Goal: Task Accomplishment & Management: Manage account settings

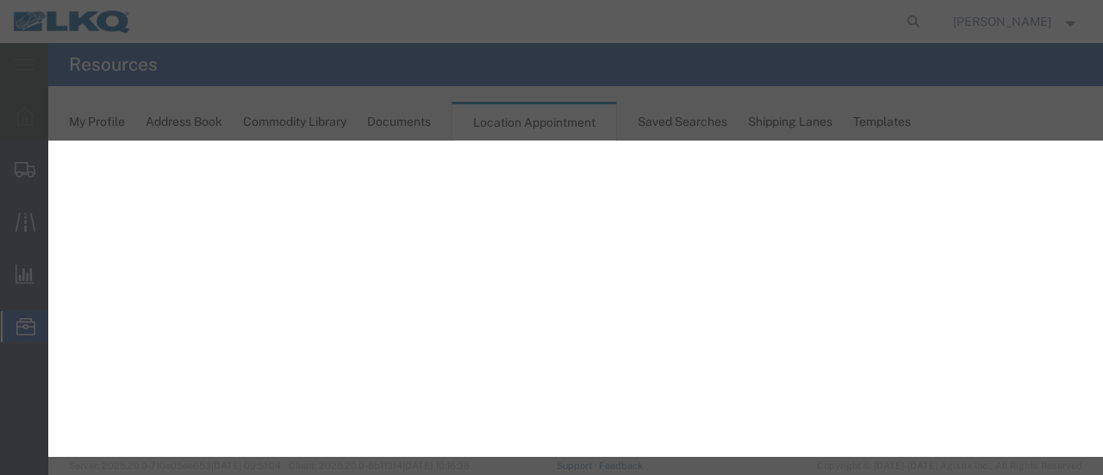
select select "28716"
select select "1"
select select
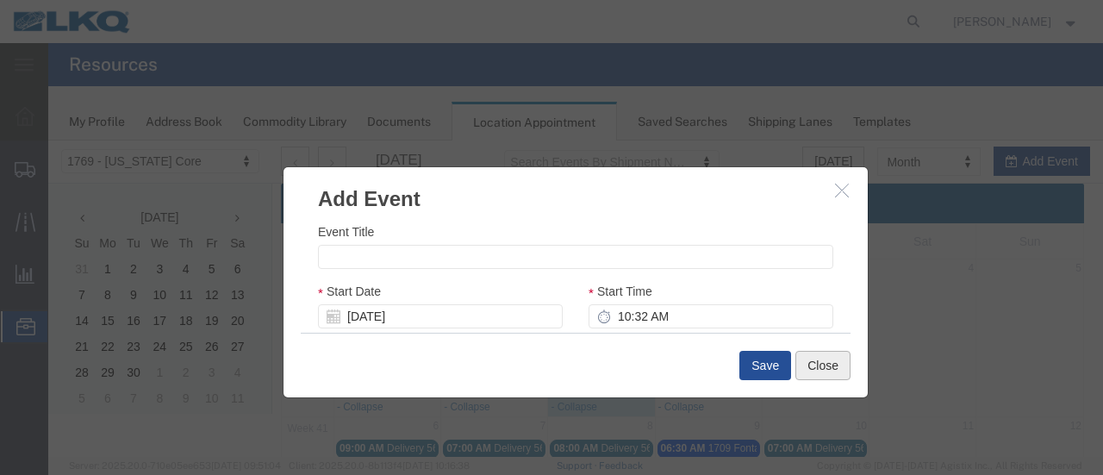
click at [805, 366] on button "Close" at bounding box center [822, 365] width 55 height 29
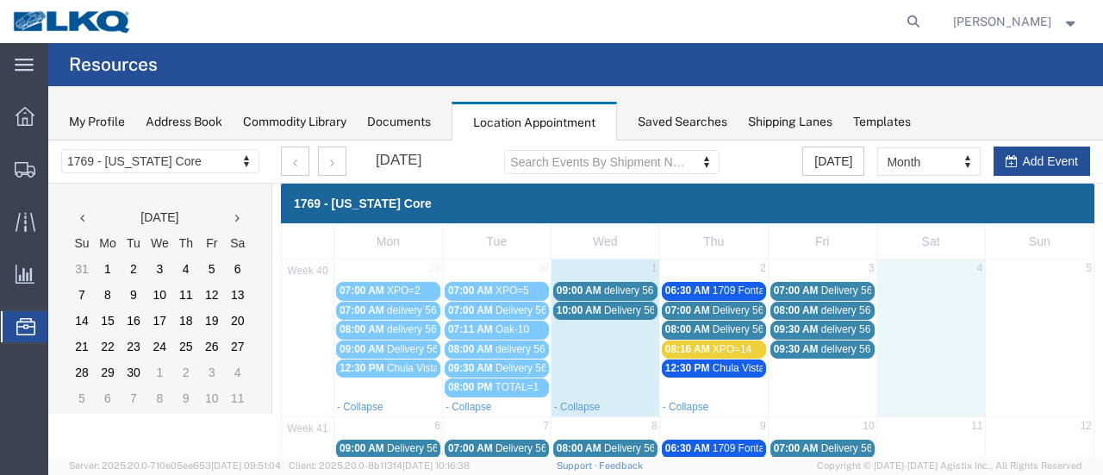
click at [927, 377] on td at bounding box center [930, 338] width 109 height 117
select select "1"
select select
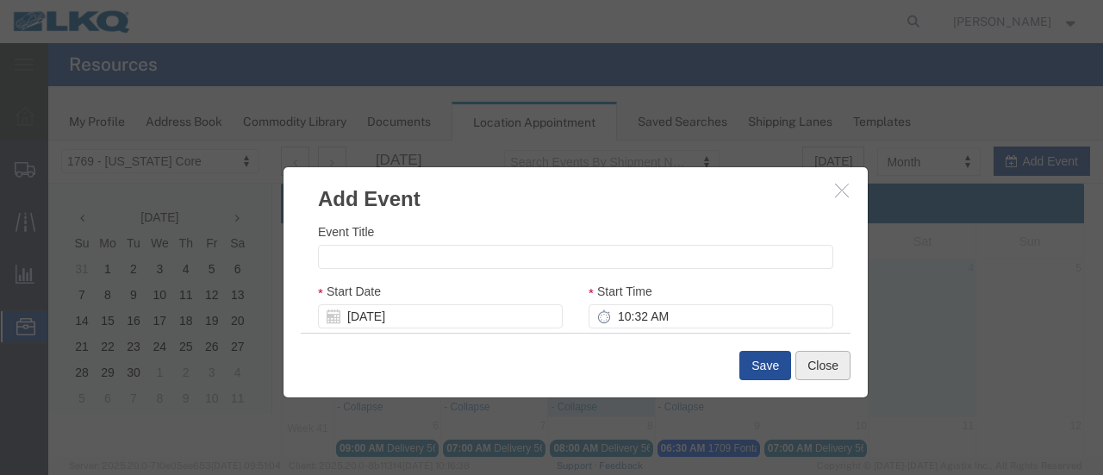
click at [839, 363] on button "Close" at bounding box center [822, 365] width 55 height 29
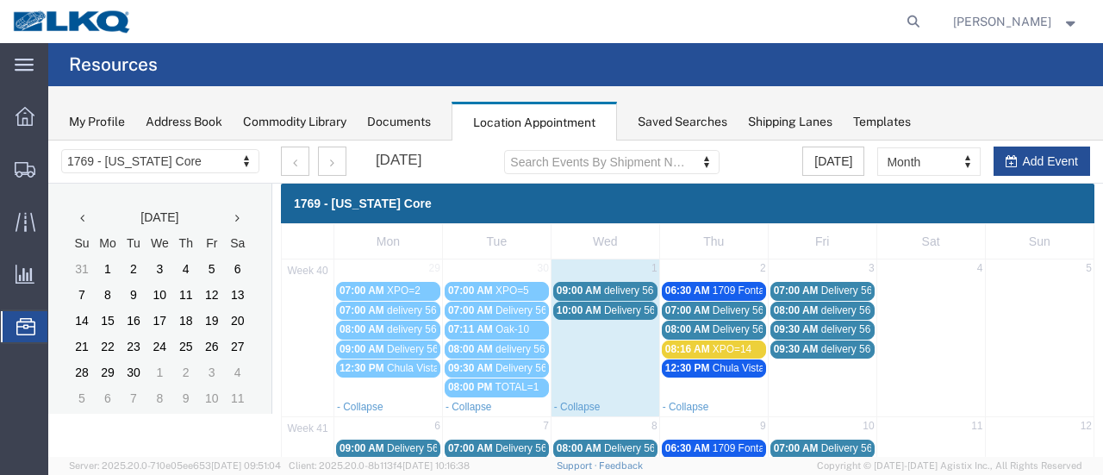
click at [495, 390] on link "08:00 PM TOTAL=1" at bounding box center [497, 387] width 104 height 18
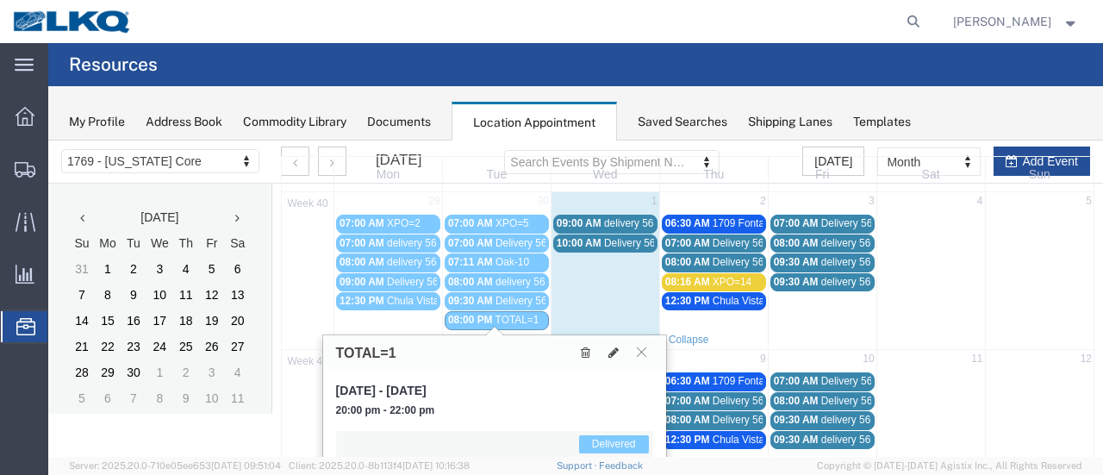
scroll to position [172, 0]
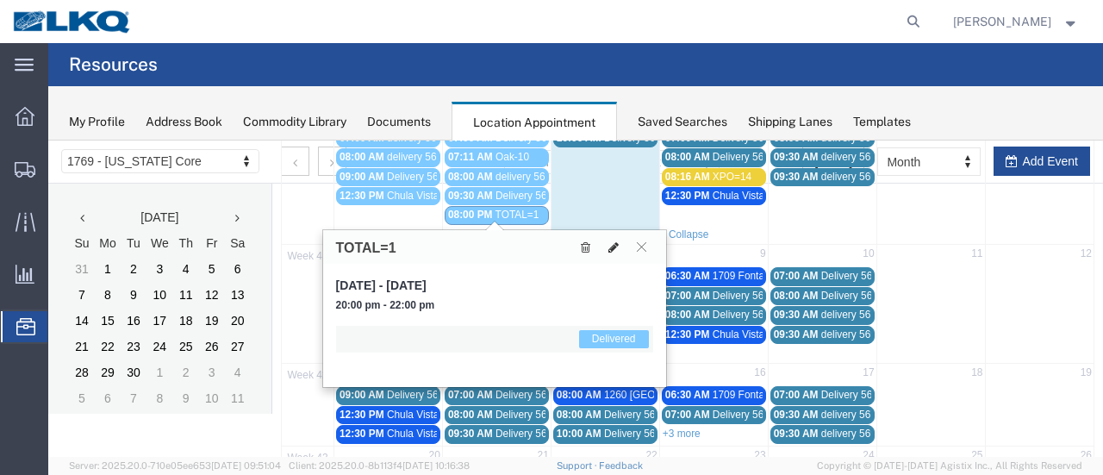
click at [612, 248] on icon at bounding box center [613, 247] width 10 height 12
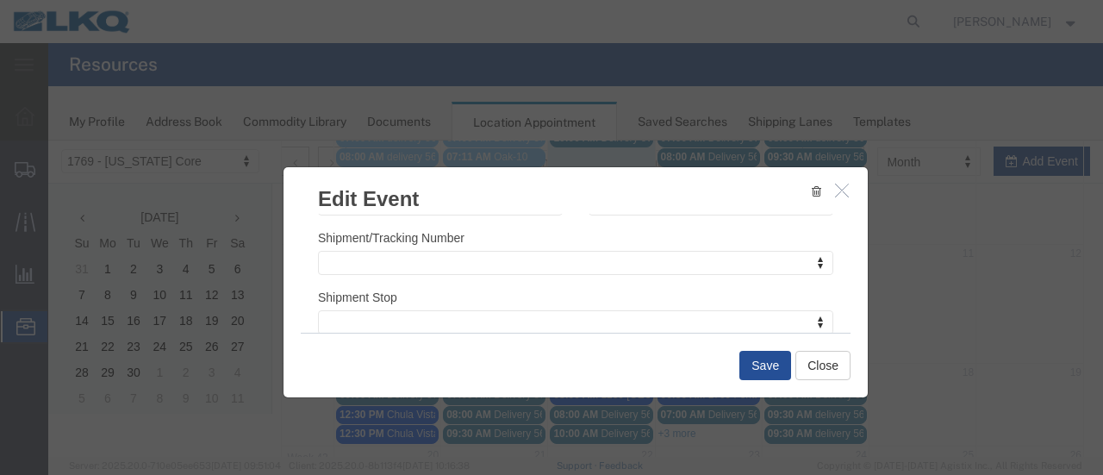
scroll to position [259, 0]
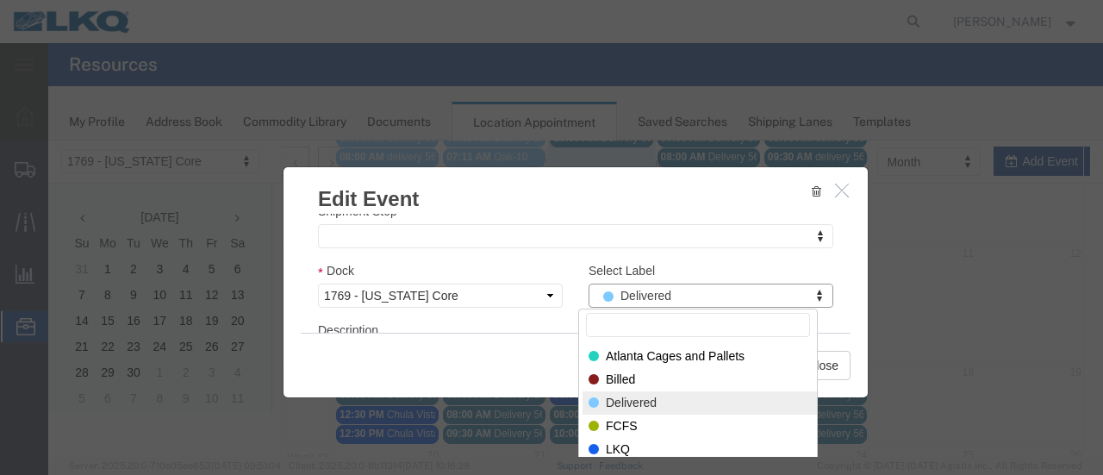
type input "m"
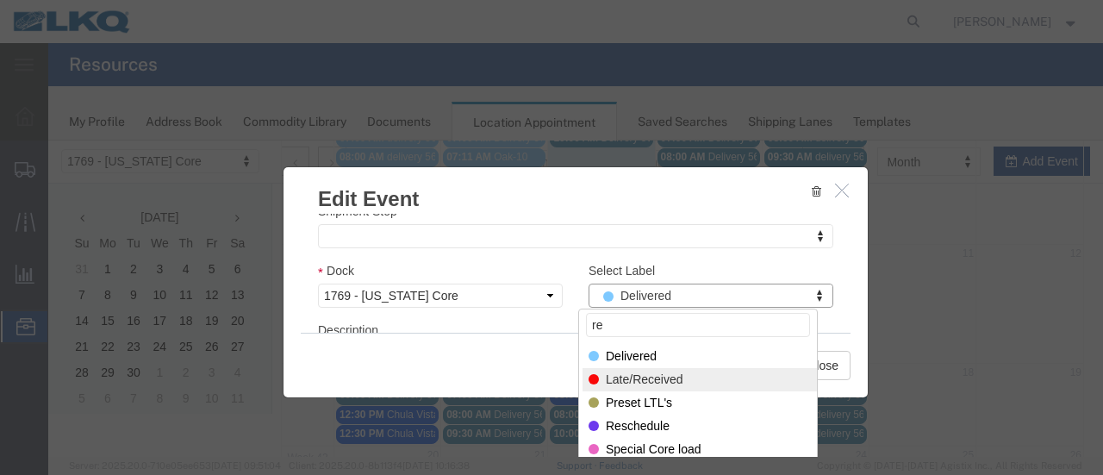
type input "re"
select select "160"
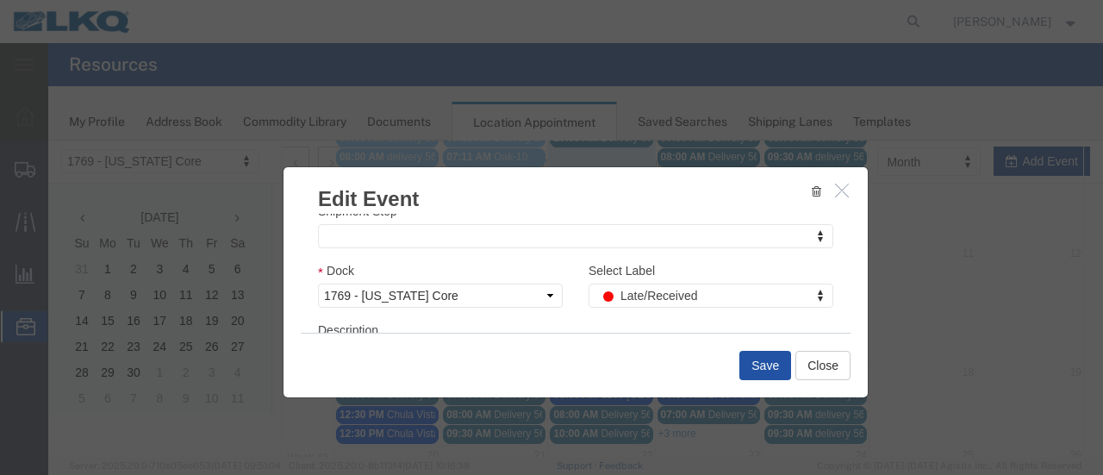
click at [769, 371] on button "Save" at bounding box center [765, 365] width 52 height 29
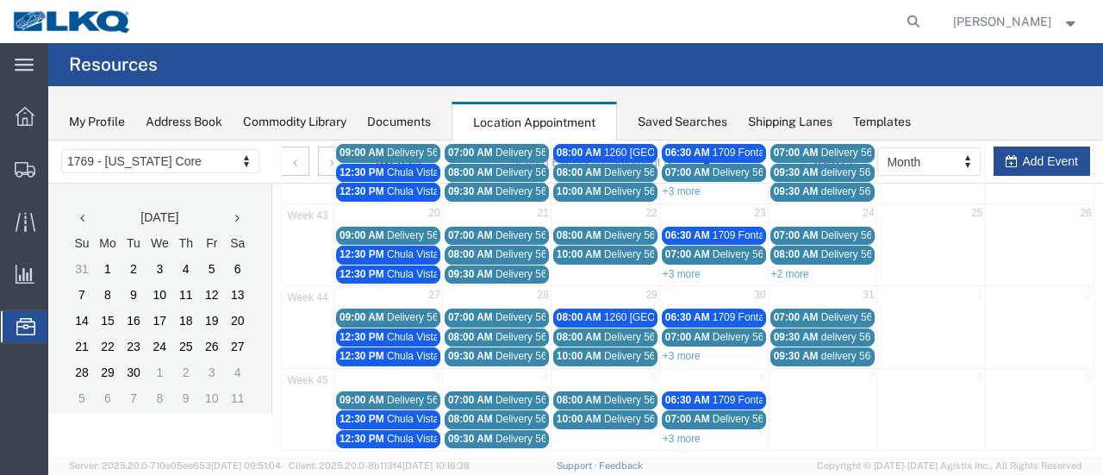
scroll to position [0, 0]
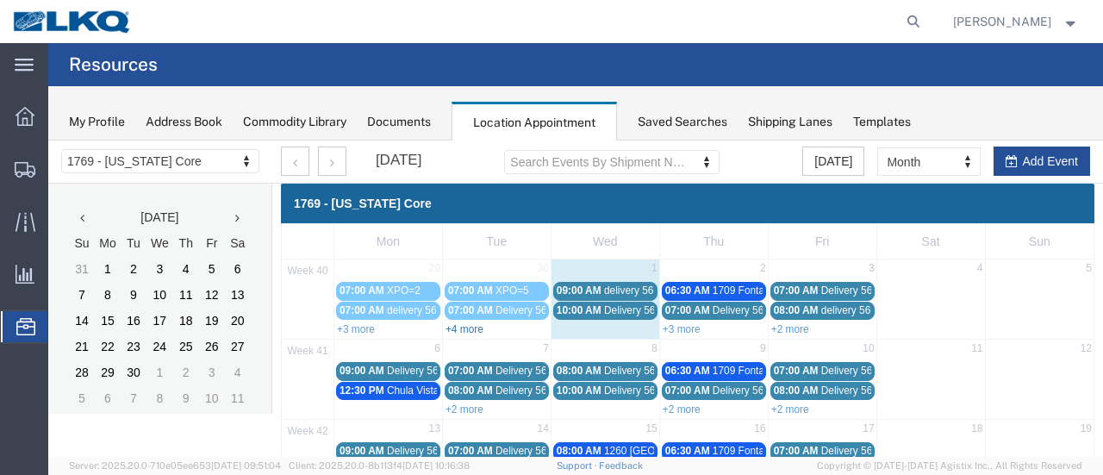
click at [470, 327] on link "+4 more" at bounding box center [464, 329] width 38 height 12
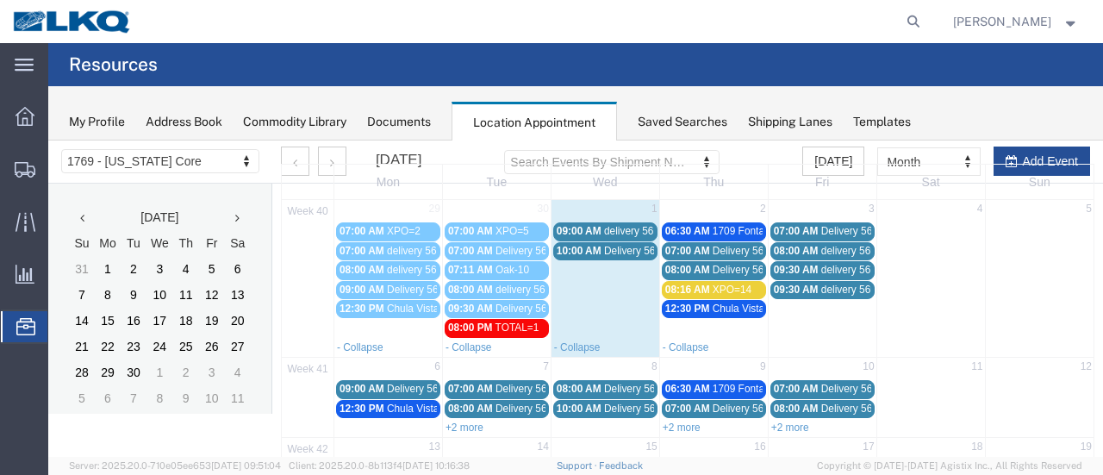
scroll to position [86, 0]
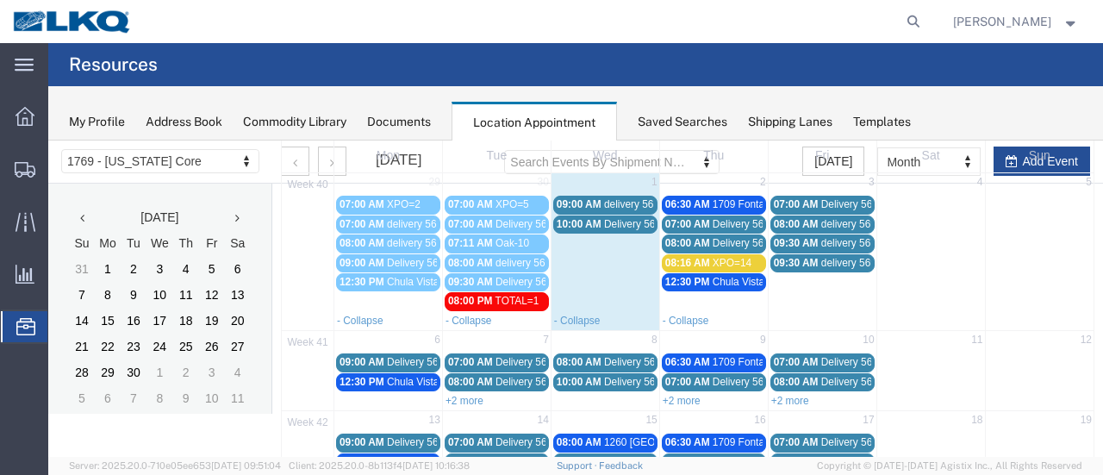
click at [825, 244] on span "delivery 56701904" at bounding box center [863, 243] width 84 height 12
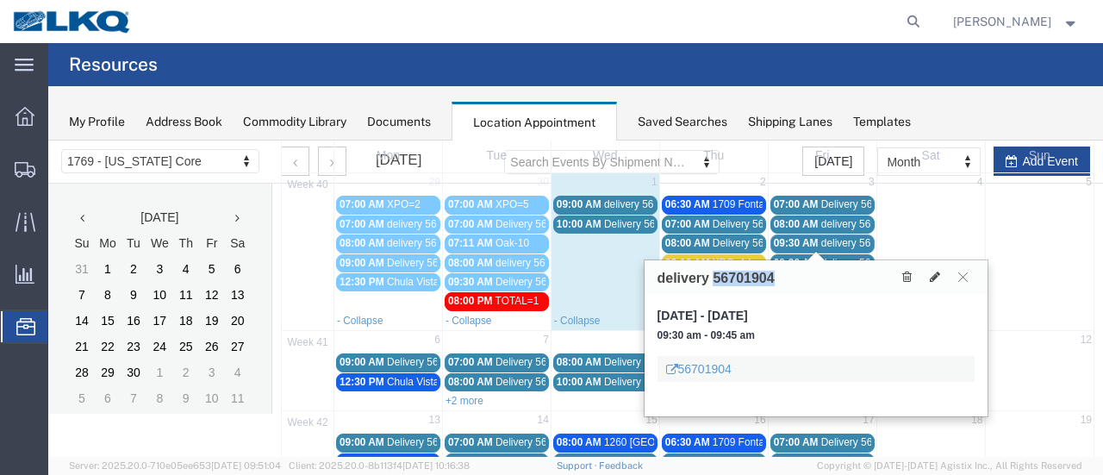
drag, startPoint x: 775, startPoint y: 283, endPoint x: 784, endPoint y: 281, distance: 9.6
click at [784, 278] on div "delivery 56701904" at bounding box center [816, 277] width 343 height 34
copy h3 "56701904"
click at [969, 278] on button at bounding box center [962, 277] width 23 height 16
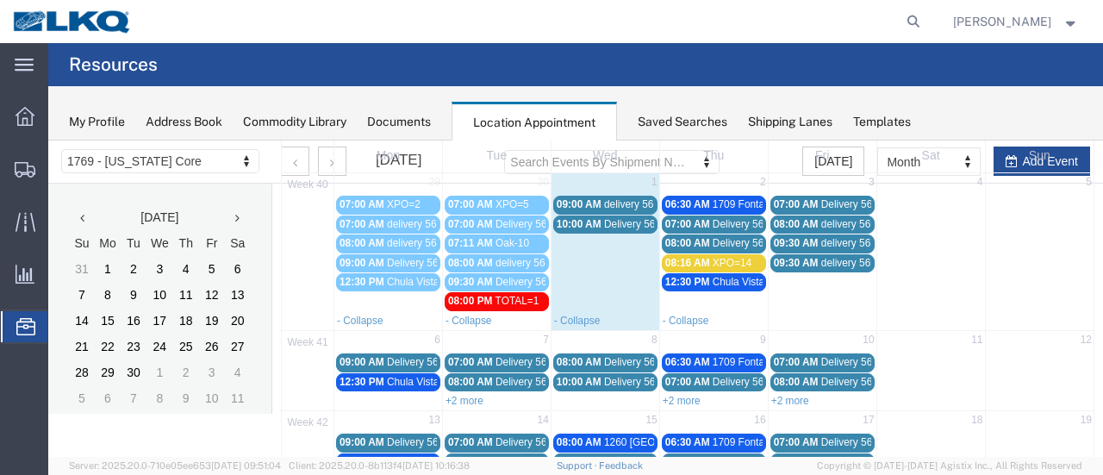
click at [803, 262] on span "09:30 AM" at bounding box center [796, 263] width 45 height 12
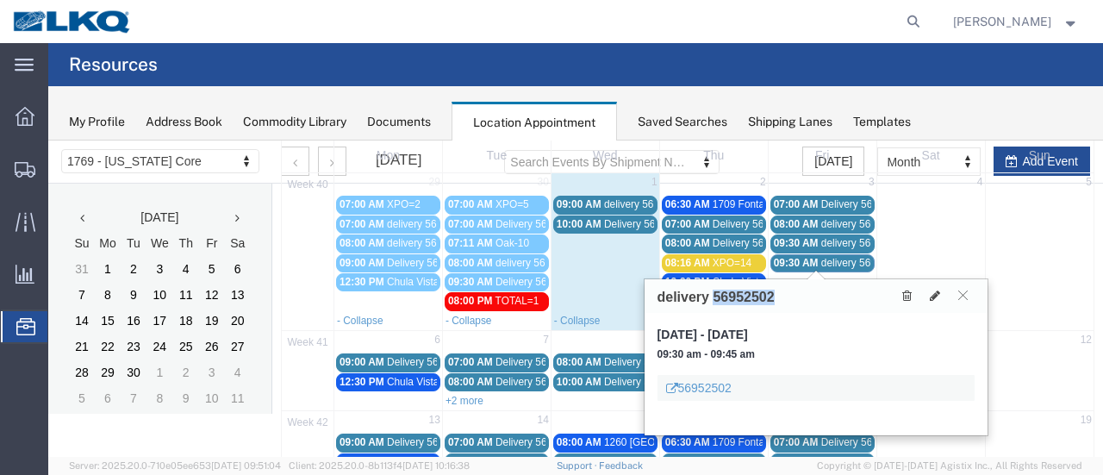
drag, startPoint x: 779, startPoint y: 299, endPoint x: 713, endPoint y: 302, distance: 65.5
click at [713, 302] on div "delivery 56952502" at bounding box center [816, 296] width 343 height 34
copy h3 "56952502"
click at [964, 293] on icon at bounding box center [962, 295] width 9 height 10
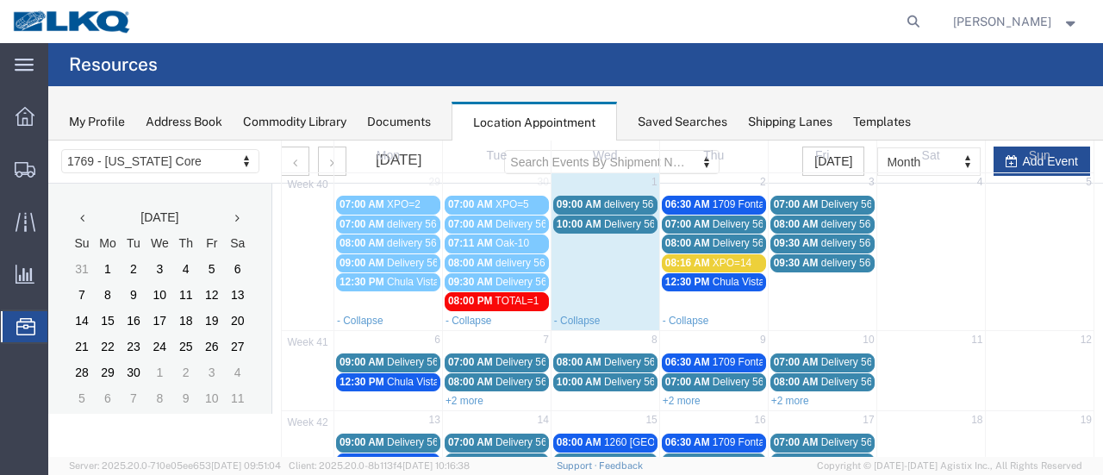
scroll to position [0, 0]
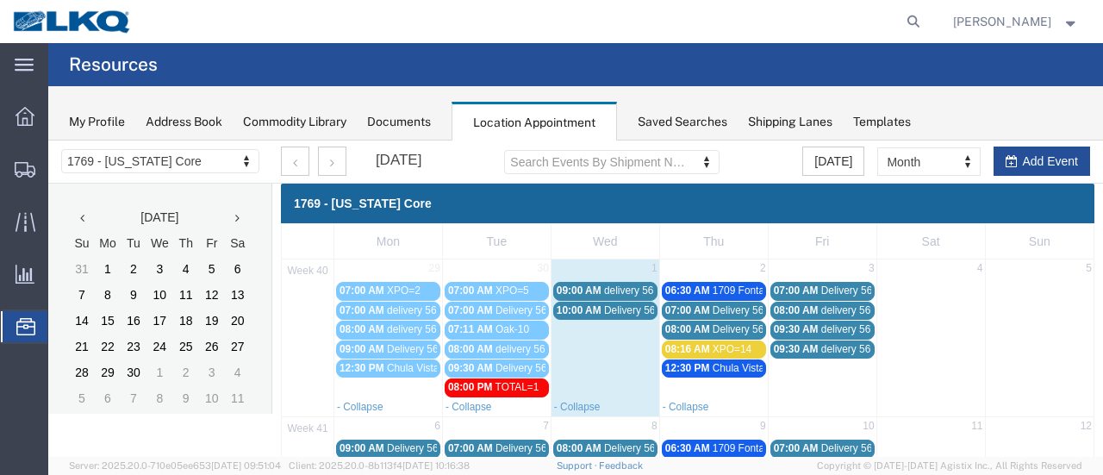
click at [901, 17] on agx-global-search at bounding box center [652, 21] width 551 height 43
click at [925, 22] on icon at bounding box center [913, 21] width 24 height 24
paste input "56952502"
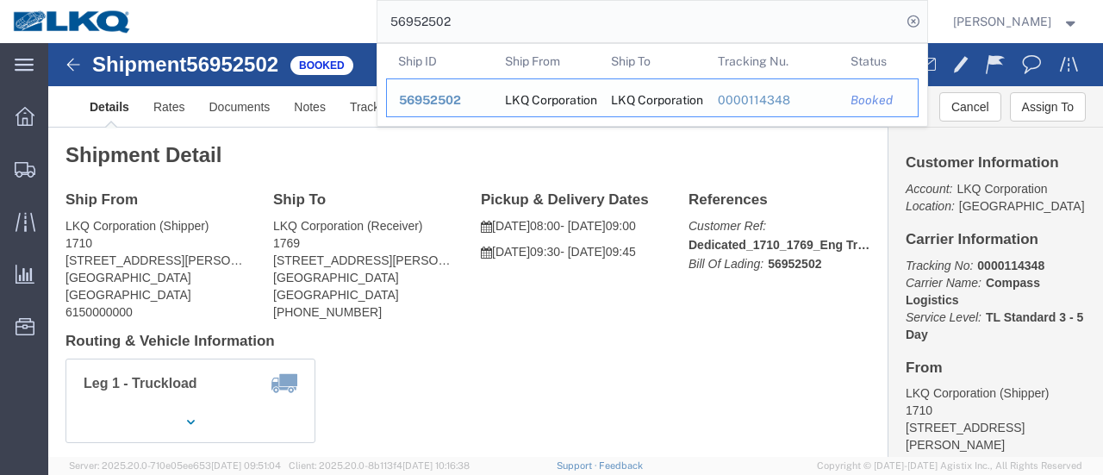
click at [445, 102] on span "56952502" at bounding box center [430, 100] width 62 height 14
drag, startPoint x: 479, startPoint y: 22, endPoint x: 340, endPoint y: 23, distance: 138.7
click at [348, 23] on div "56952502 Ship ID Ship From Ship To Tracking Nu. Status Ship ID 56952502 Ship Fr…" at bounding box center [536, 21] width 782 height 43
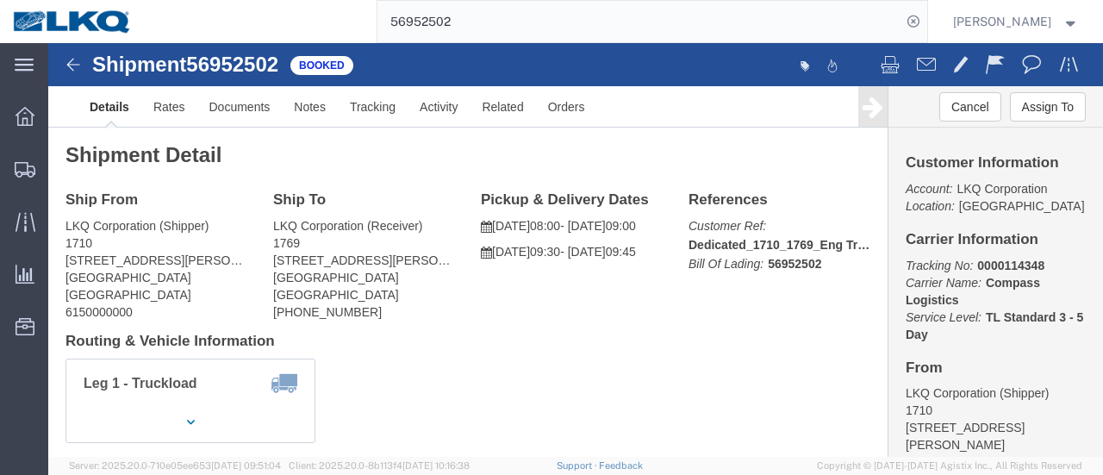
paste input "701904"
type input "56701904"
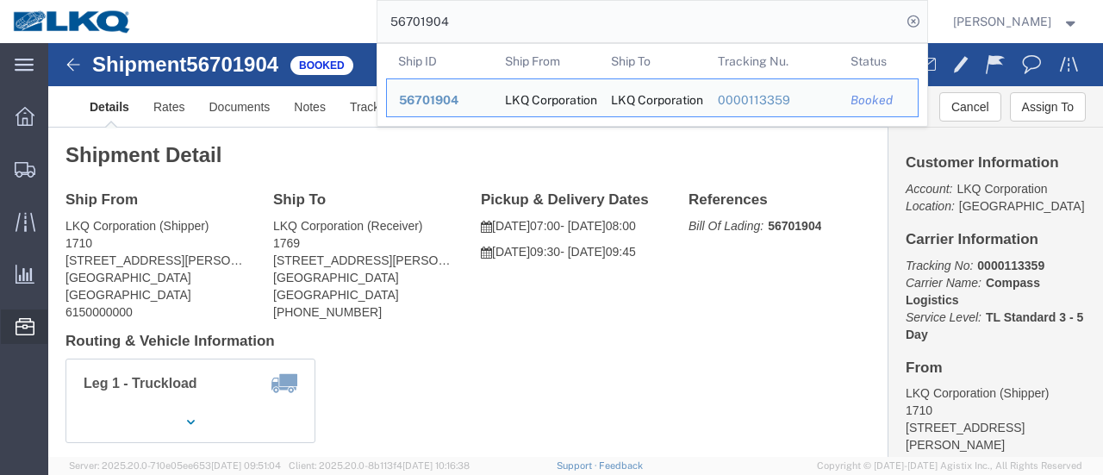
click at [0, 0] on span "Location Appointment" at bounding box center [0, 0] width 0 height 0
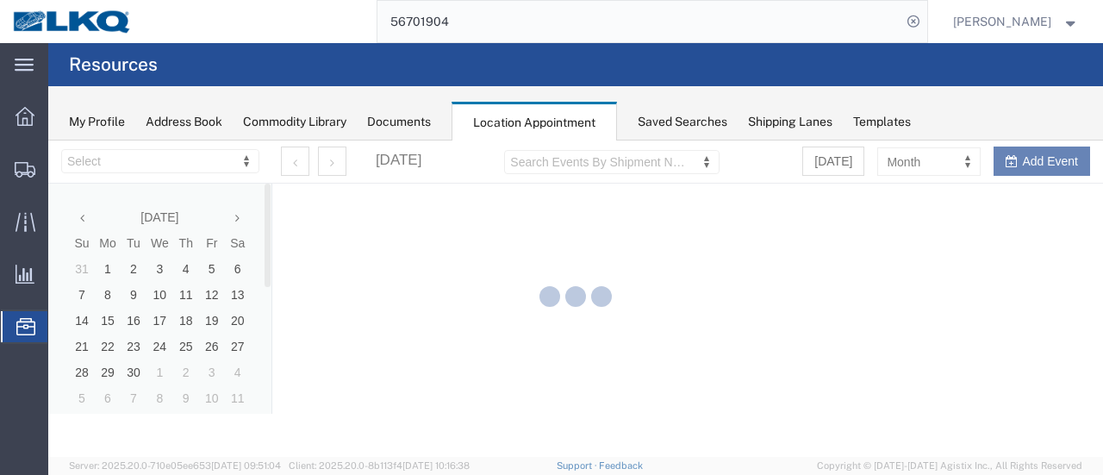
select select "28716"
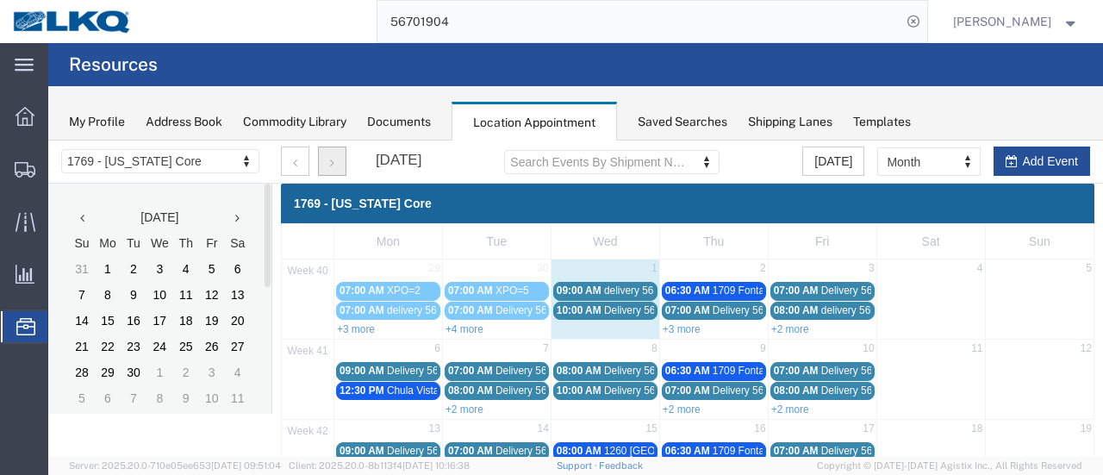
click at [332, 164] on icon "button" at bounding box center [332, 163] width 4 height 12
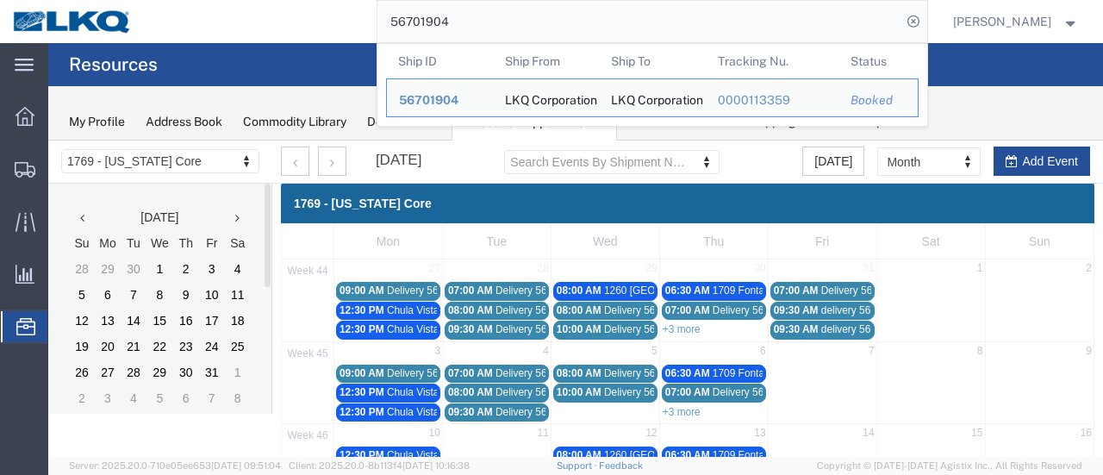
drag, startPoint x: 362, startPoint y: 13, endPoint x: 312, endPoint y: 20, distance: 50.5
click at [333, 13] on div "56701904 Ship ID Ship From Ship To Tracking Nu. Status Ship ID 56701904 Ship Fr…" at bounding box center [536, 21] width 782 height 43
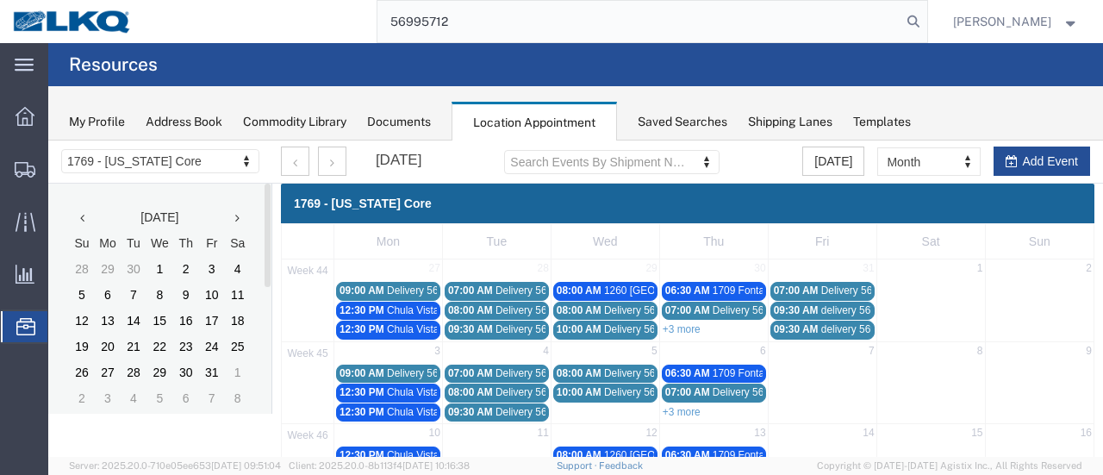
type input "56995712"
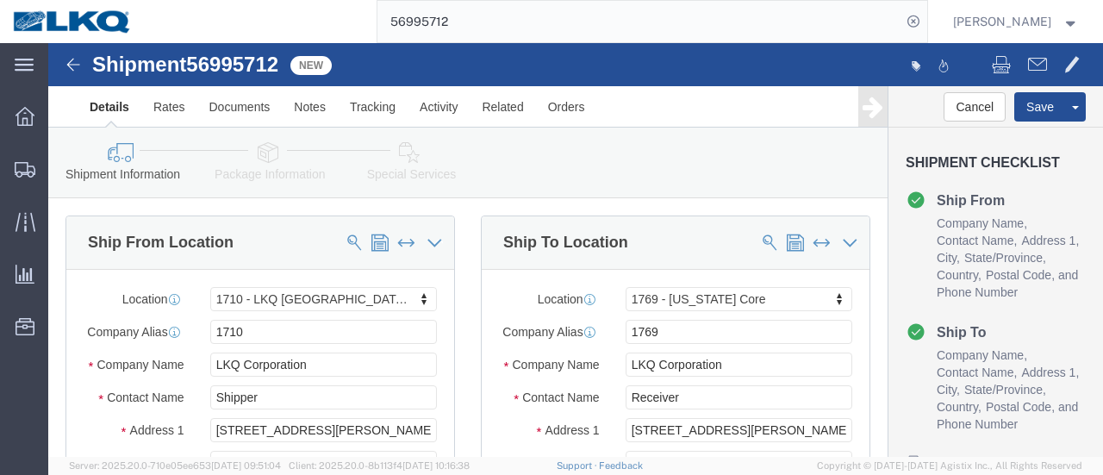
select select "30407"
select select "28716"
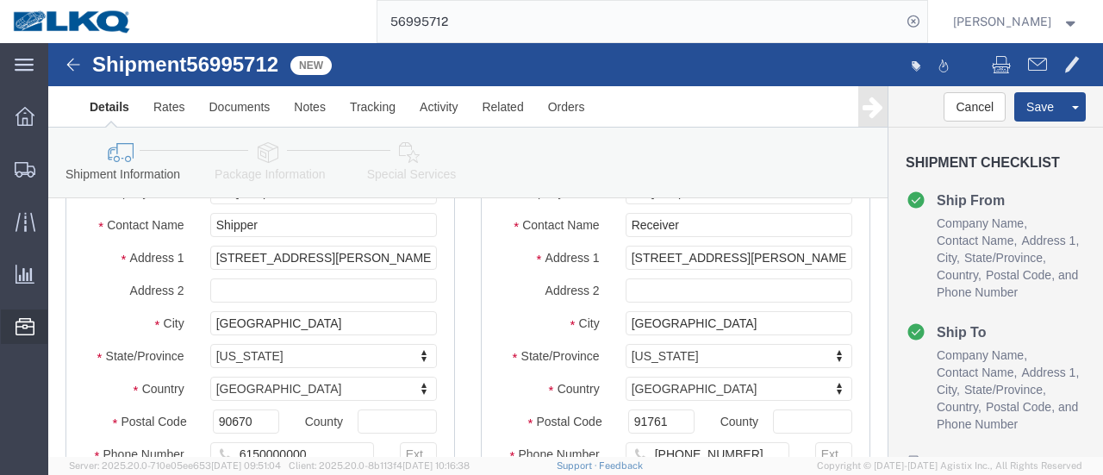
drag, startPoint x: 118, startPoint y: 433, endPoint x: 108, endPoint y: 443, distance: 14.0
click at [0, 0] on span "Location Appointment" at bounding box center [0, 0] width 0 height 0
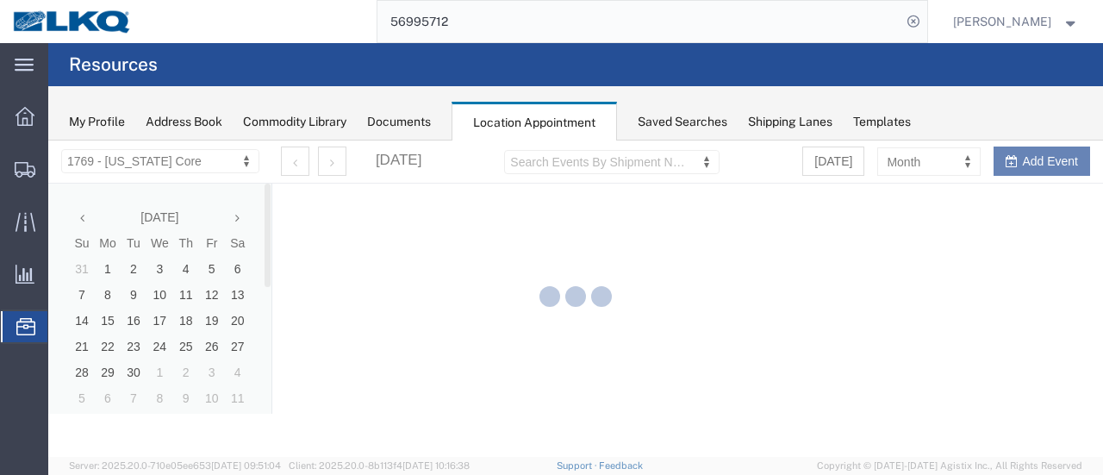
select select "28716"
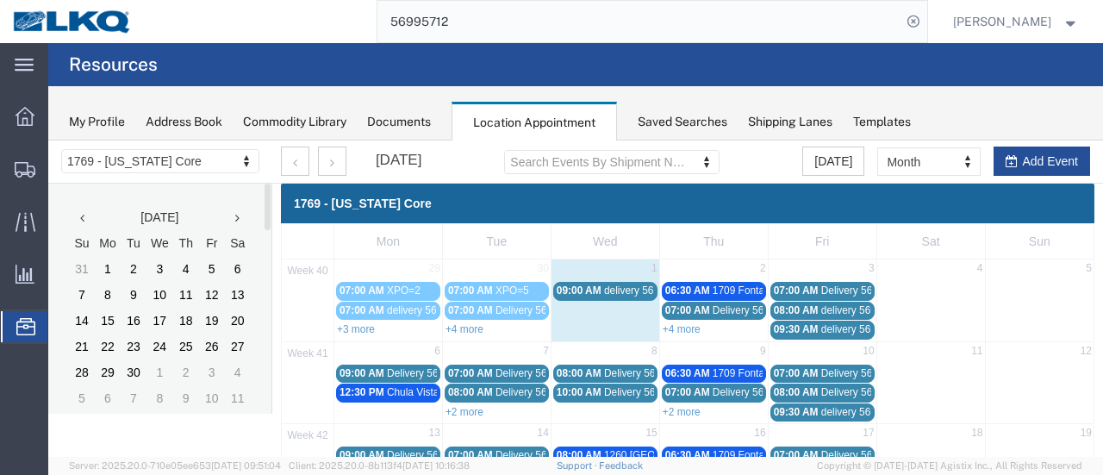
scroll to position [86, 0]
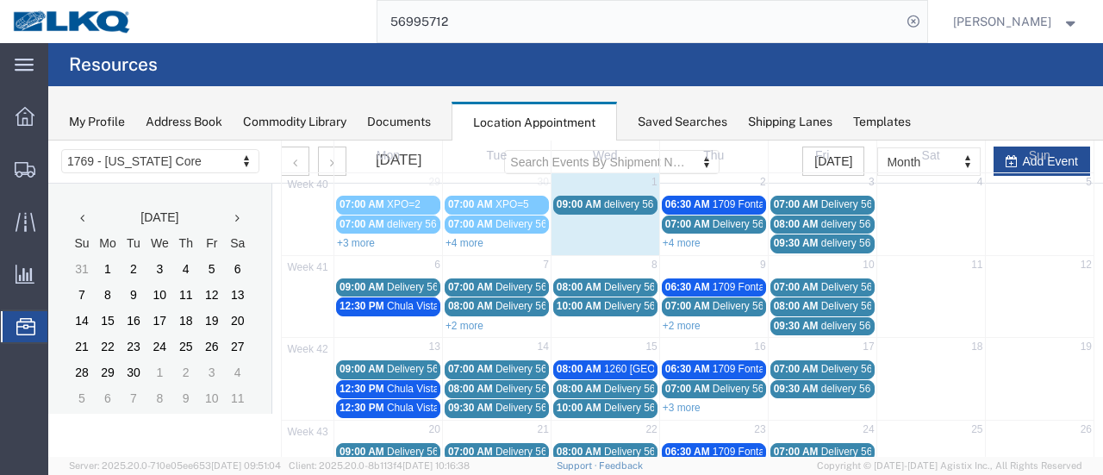
click at [588, 235] on td "09:00 AM delivery 56951755" at bounding box center [605, 223] width 109 height 59
select select "1"
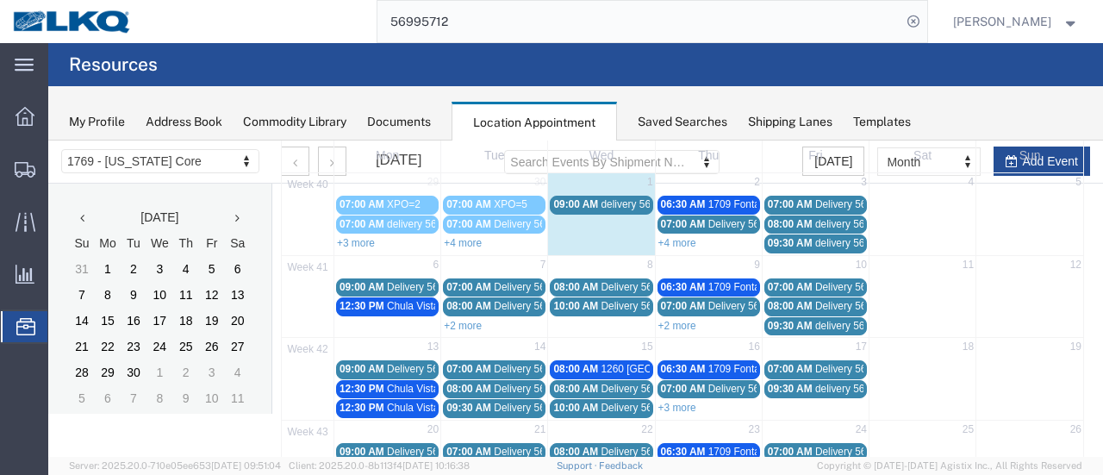
select select
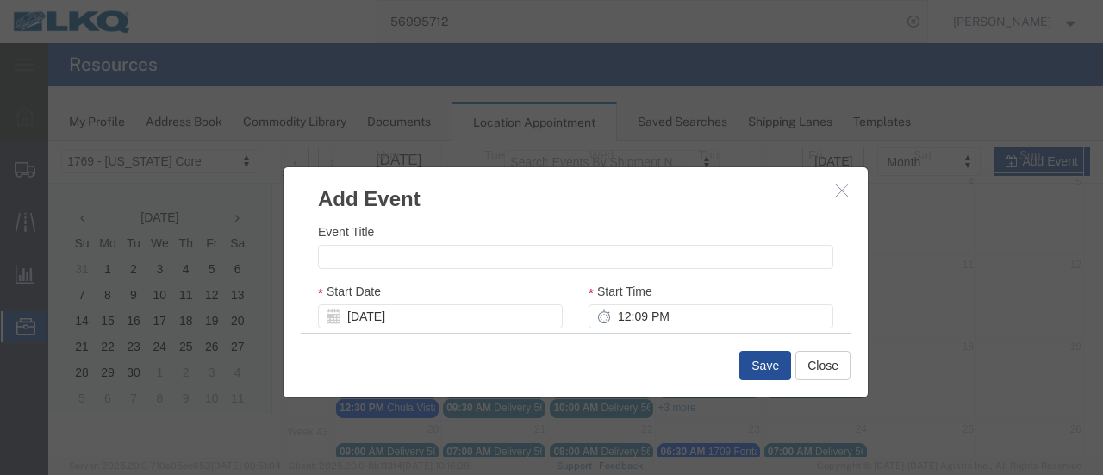
scroll to position [0, 0]
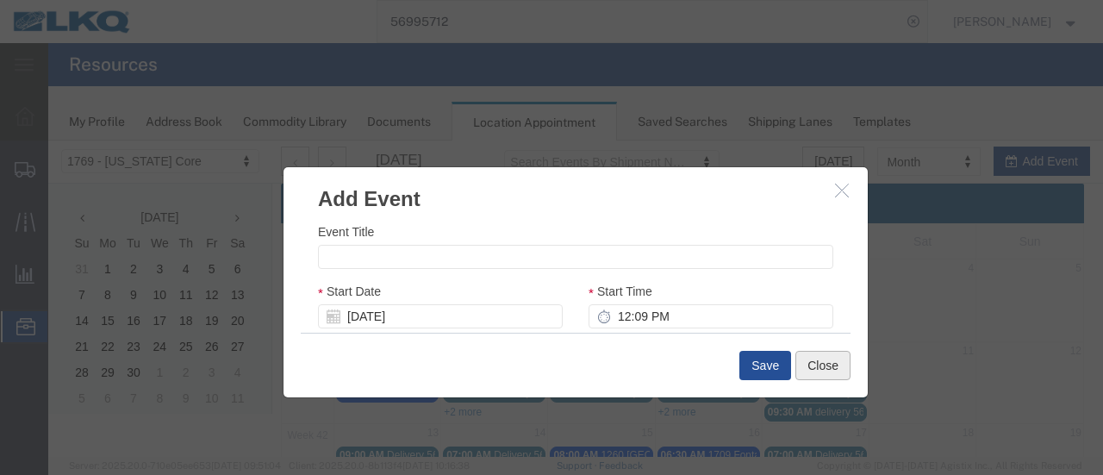
click at [830, 370] on button "Close" at bounding box center [822, 365] width 55 height 29
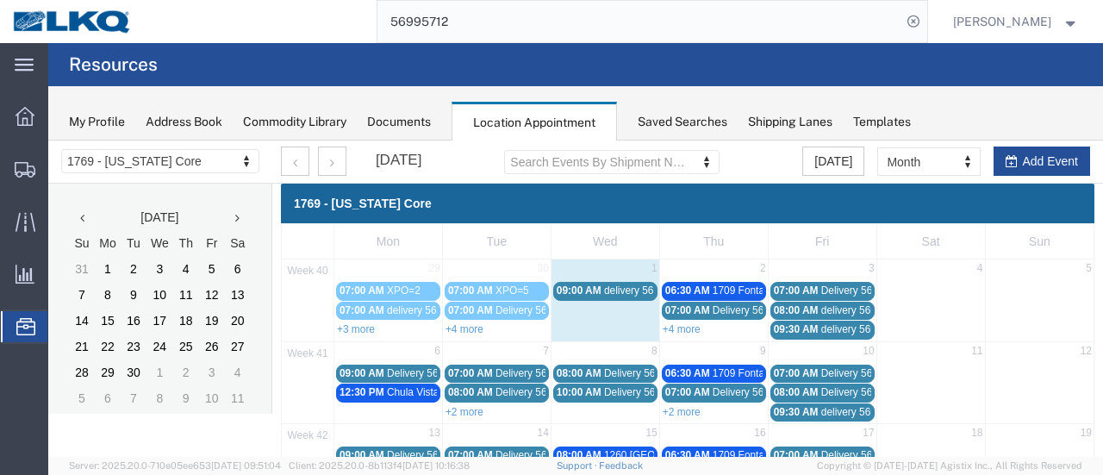
click at [576, 292] on span "09:00 AM" at bounding box center [579, 290] width 45 height 12
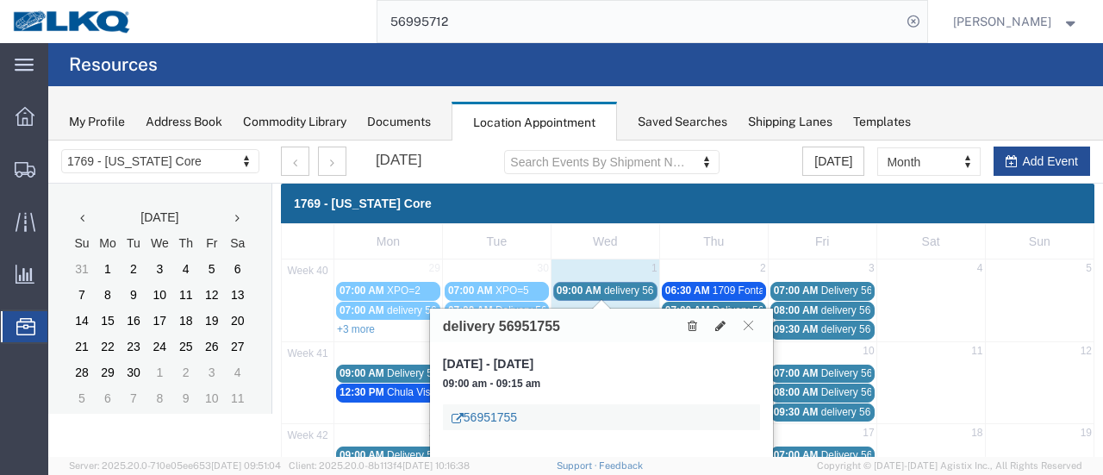
click at [507, 419] on link "56951755" at bounding box center [484, 416] width 65 height 17
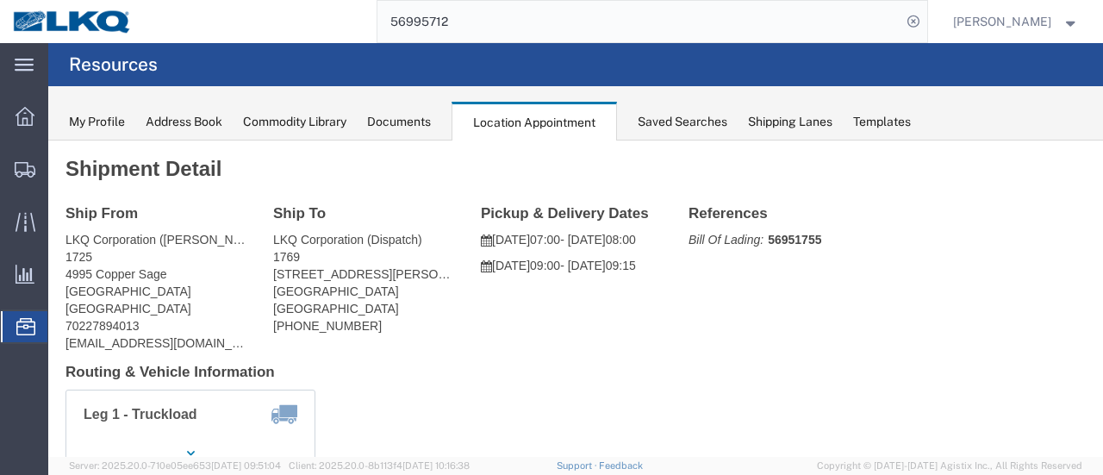
click at [390, 122] on div "Documents" at bounding box center [399, 122] width 64 height 18
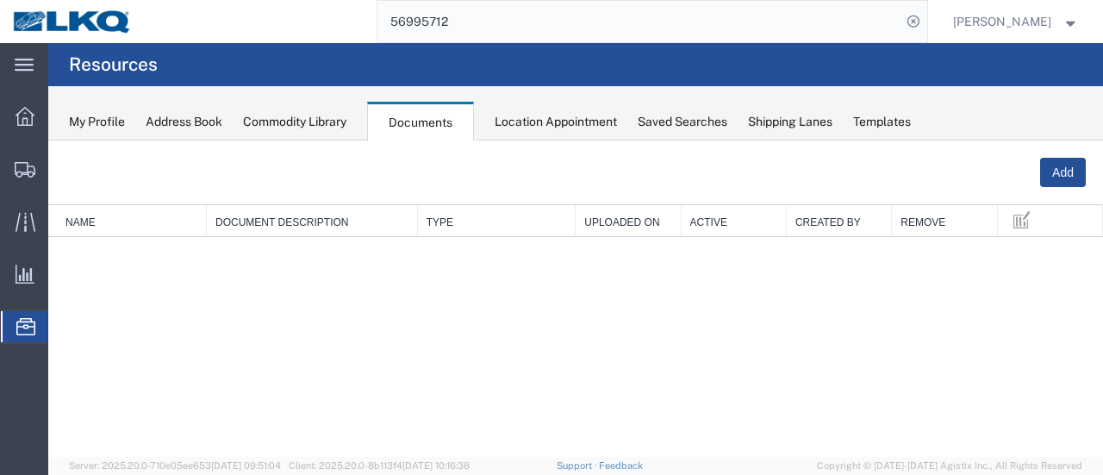
click at [558, 123] on div "Location Appointment" at bounding box center [556, 122] width 122 height 18
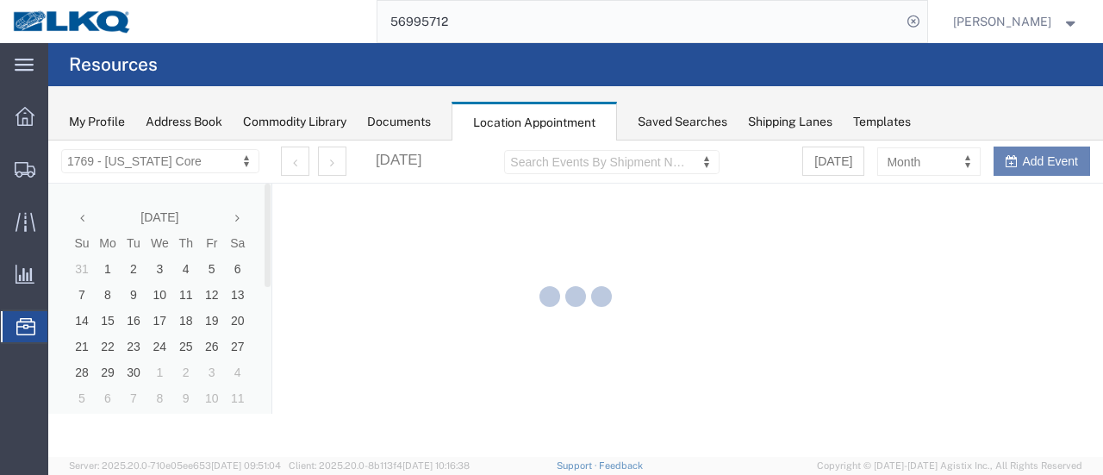
select select "28716"
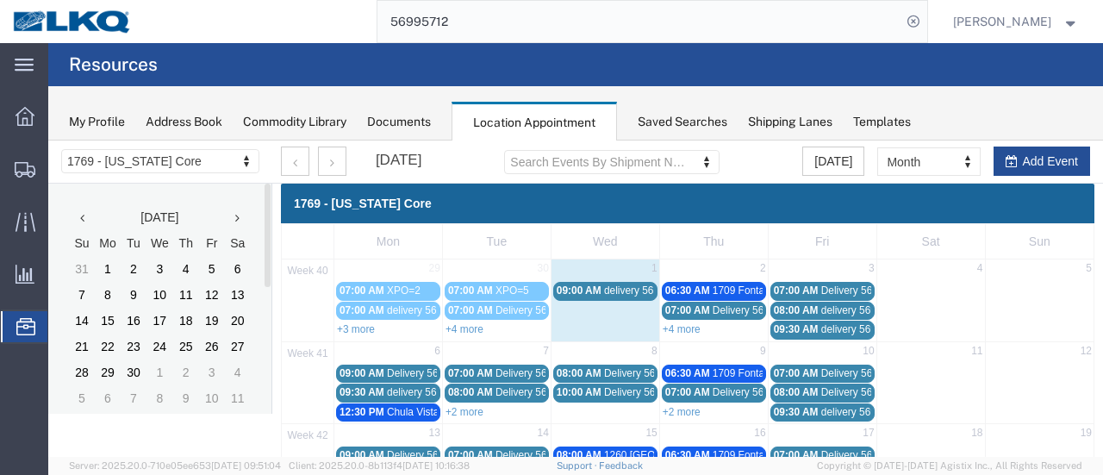
click at [593, 290] on span "09:00 AM" at bounding box center [579, 290] width 45 height 12
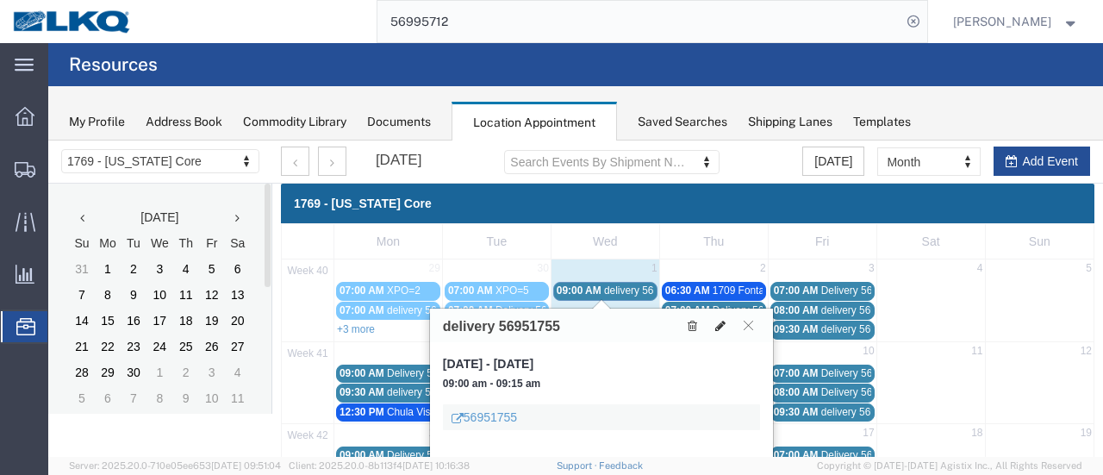
click at [719, 321] on icon at bounding box center [720, 326] width 10 height 12
select select "1"
select select
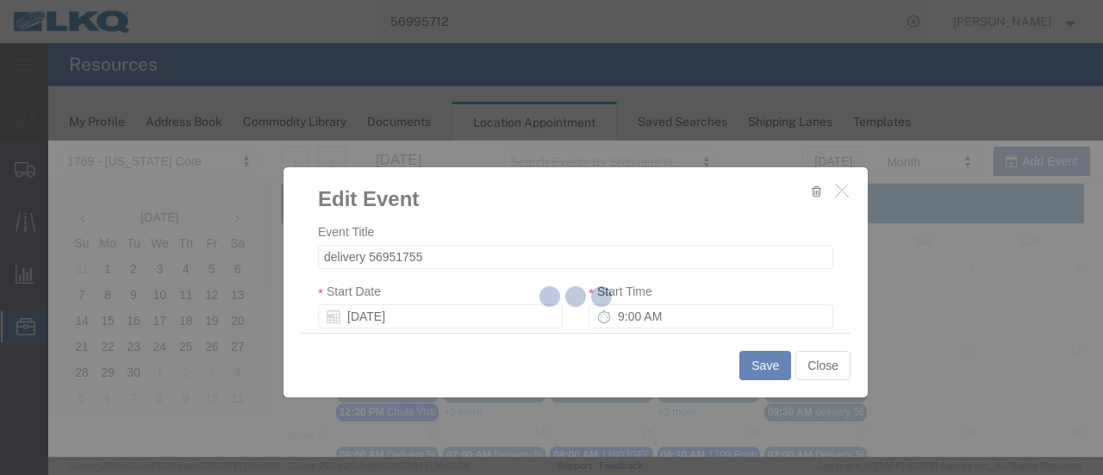
select select
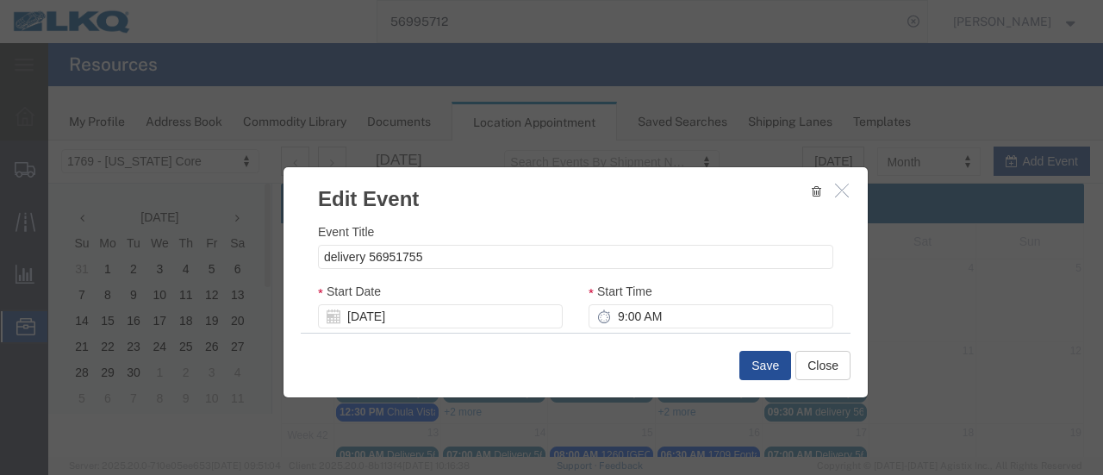
drag, startPoint x: 729, startPoint y: 297, endPoint x: 723, endPoint y: 304, distance: 9.2
click at [736, 297] on div "Start Time 9:00 AM" at bounding box center [711, 305] width 245 height 47
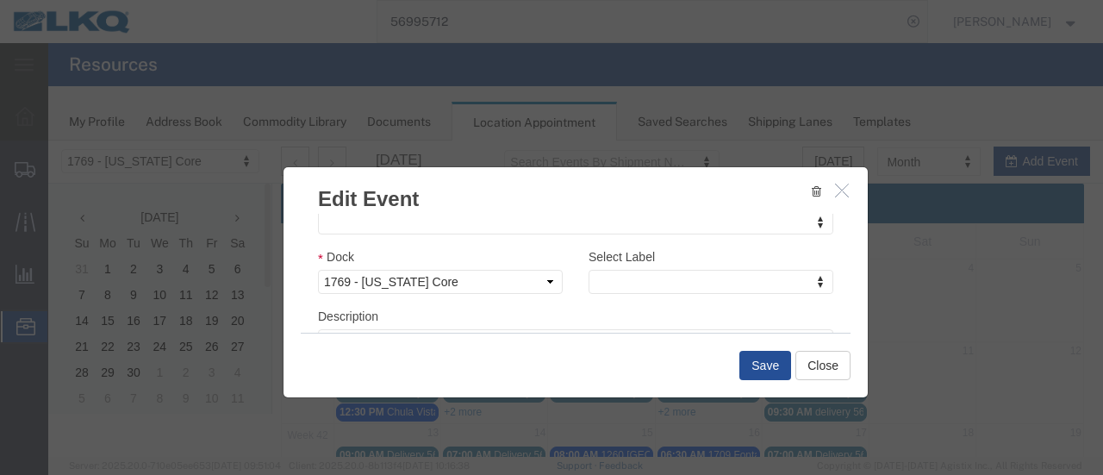
scroll to position [276, 0]
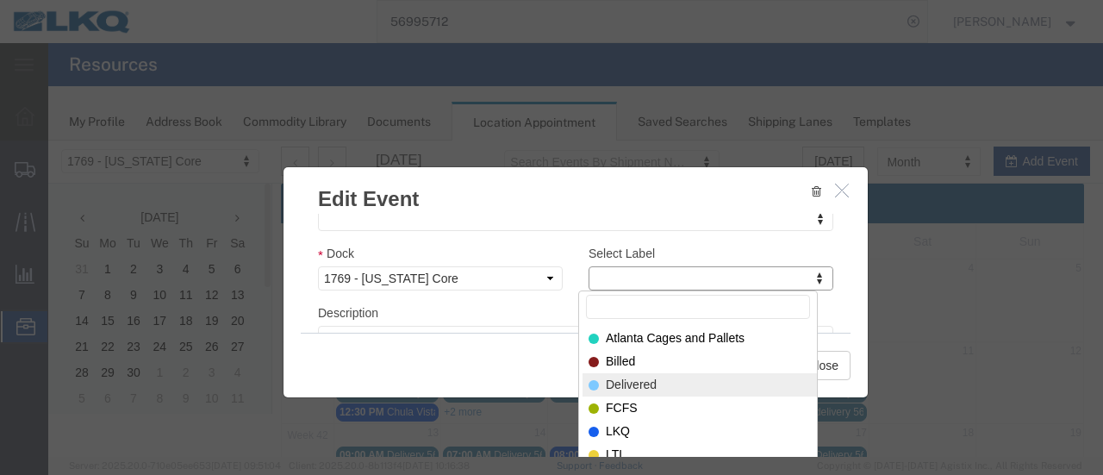
select select "40"
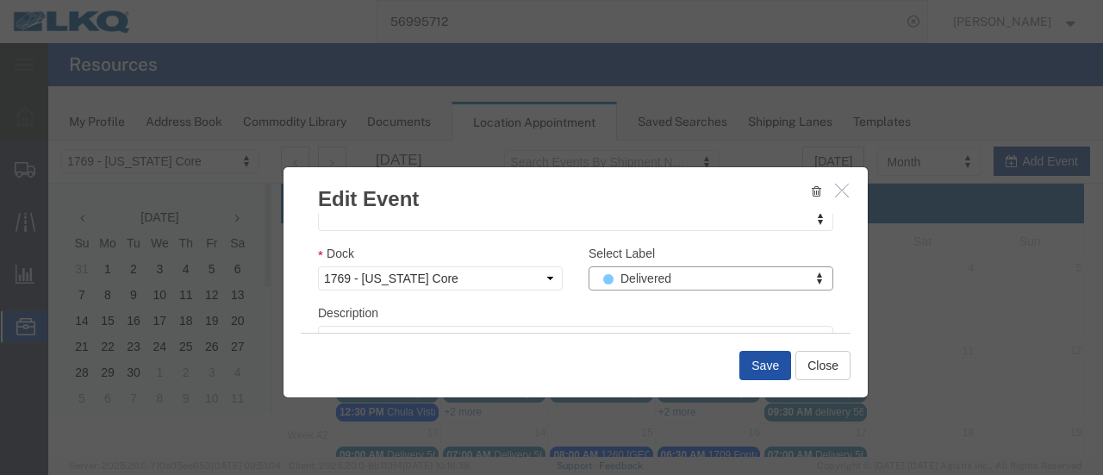
click at [757, 365] on button "Save" at bounding box center [765, 365] width 52 height 29
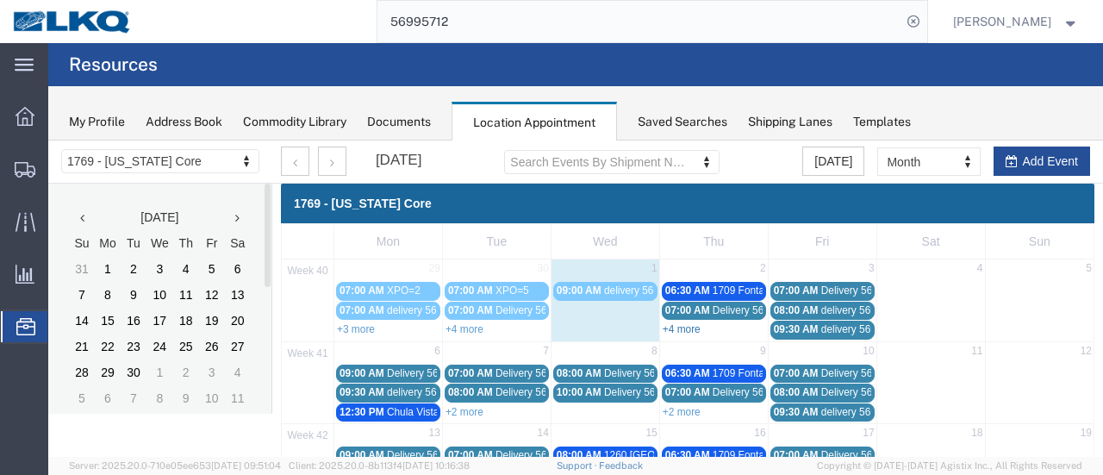
click at [679, 327] on link "+4 more" at bounding box center [682, 329] width 38 height 12
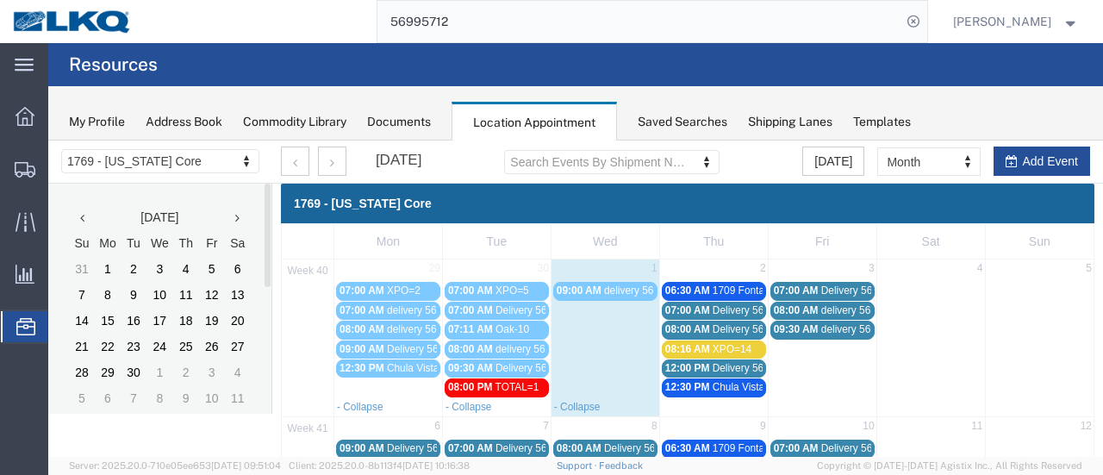
click at [695, 324] on span "08:00 AM" at bounding box center [687, 329] width 45 height 12
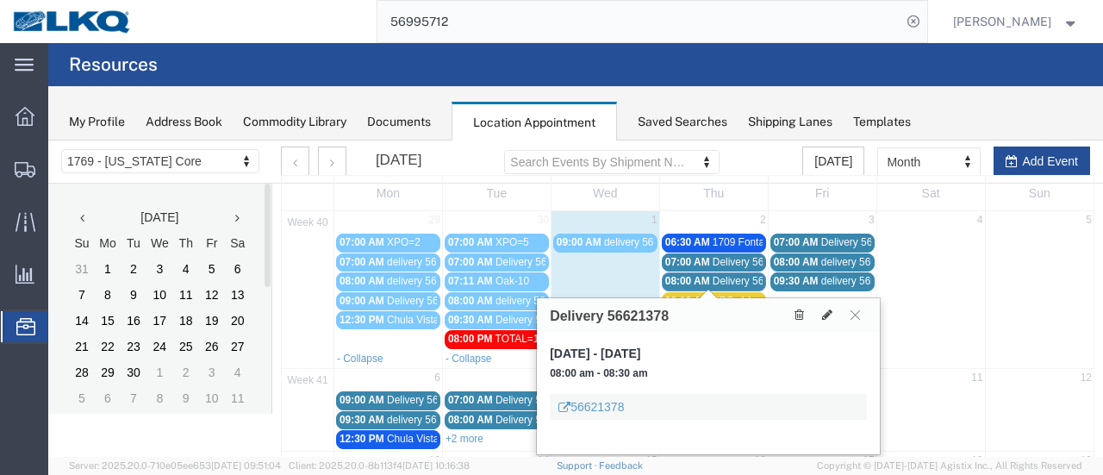
scroll to position [86, 0]
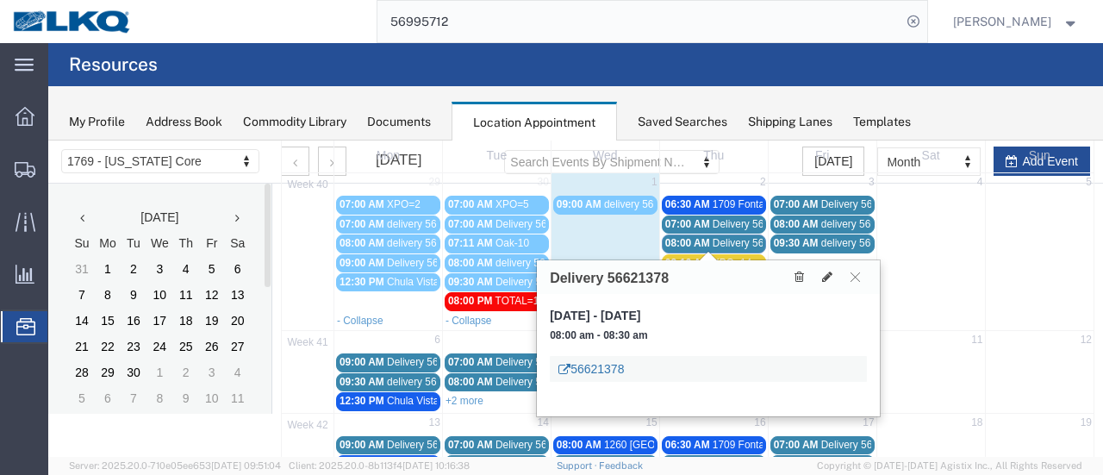
click at [590, 370] on link "56621378" at bounding box center [590, 368] width 65 height 17
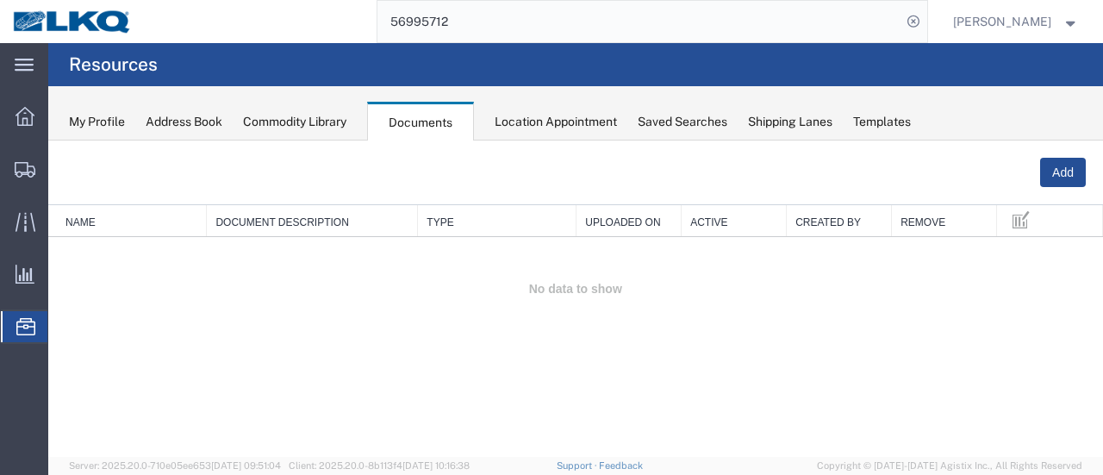
click at [561, 115] on div "Location Appointment" at bounding box center [556, 122] width 122 height 18
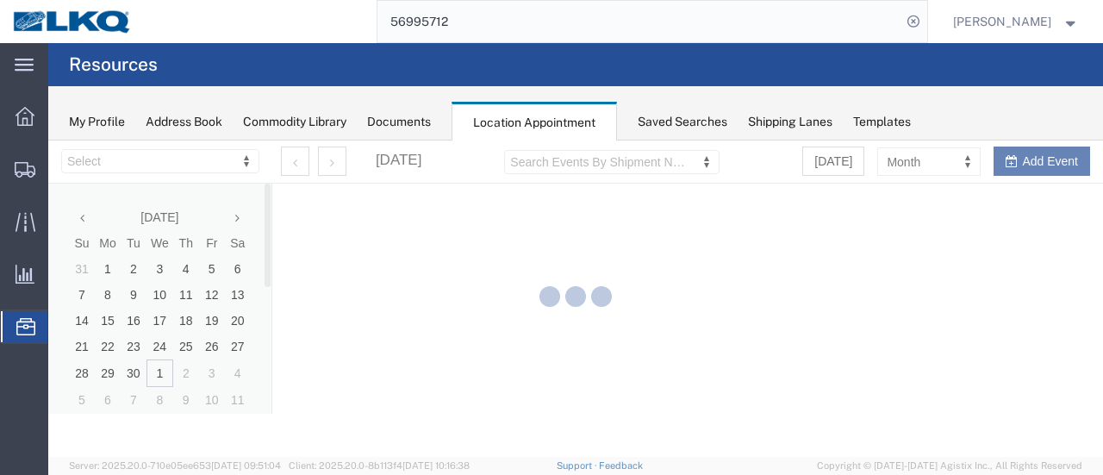
select select "28716"
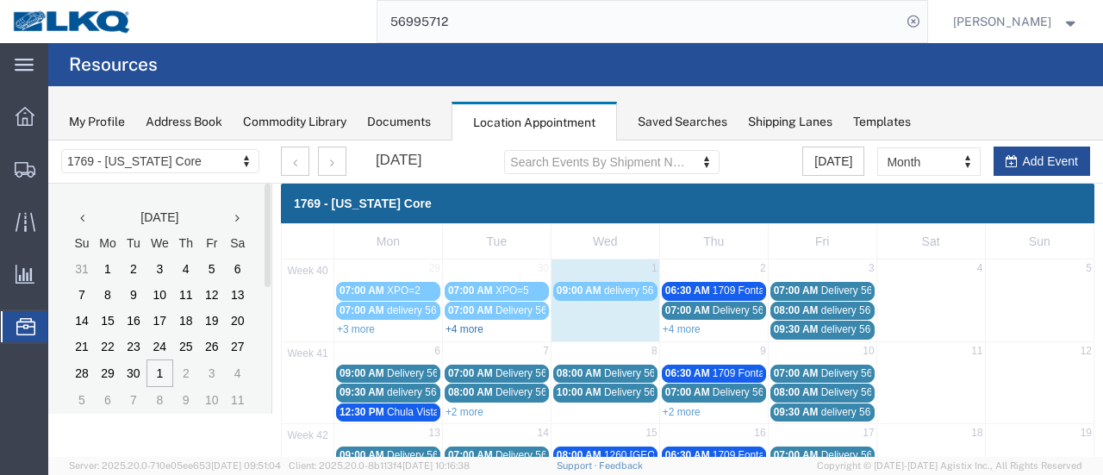
click at [464, 332] on link "+4 more" at bounding box center [464, 329] width 38 height 12
